Goal: Task Accomplishment & Management: Complete application form

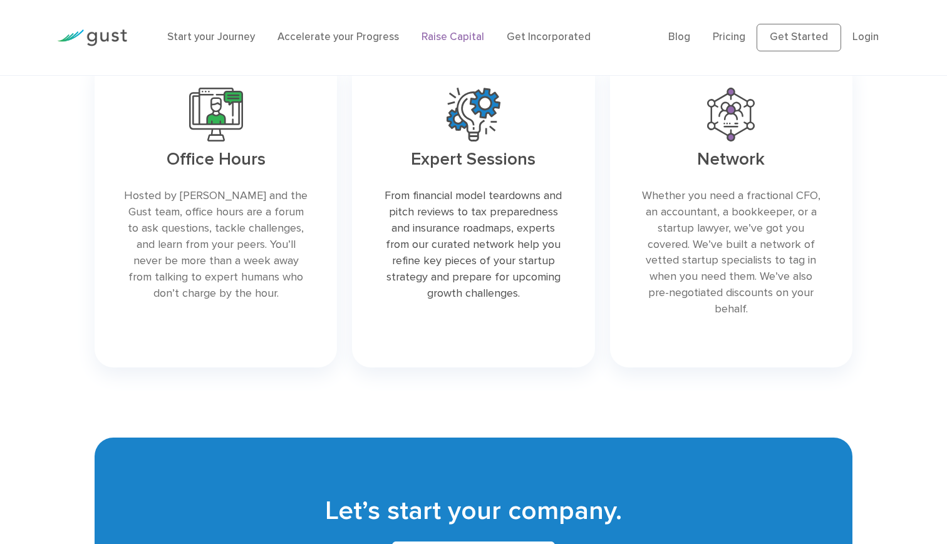
click at [470, 37] on link "Raise Capital" at bounding box center [452, 37] width 63 height 13
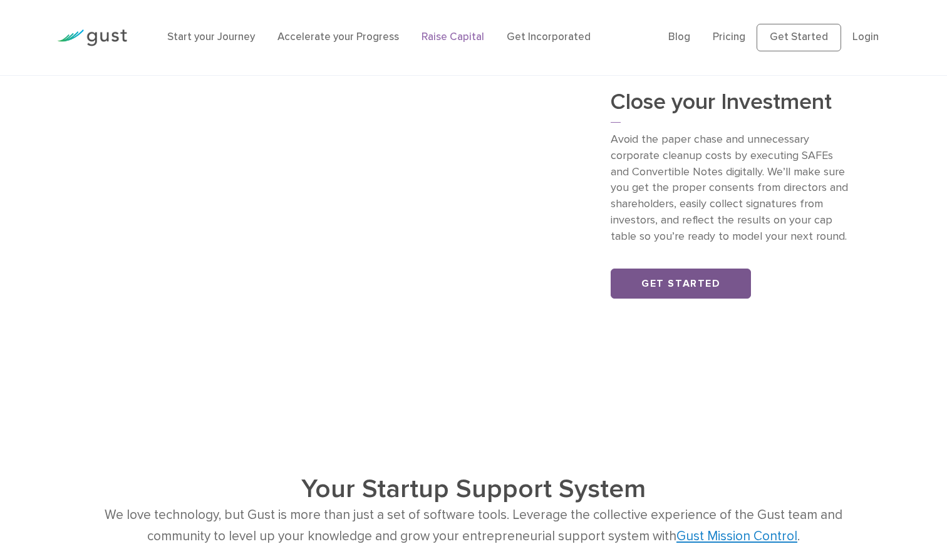
scroll to position [1338, 0]
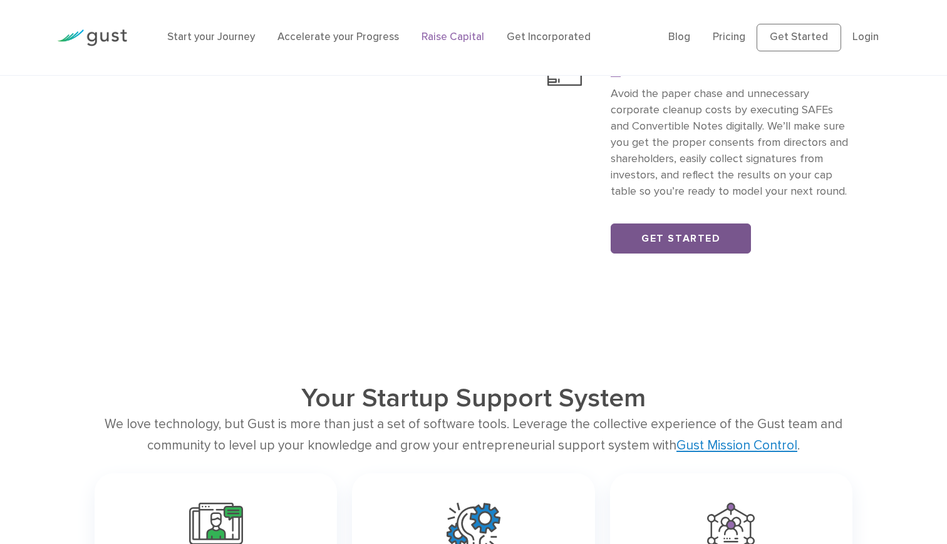
click at [673, 254] on link "Get Started" at bounding box center [680, 238] width 140 height 30
